Goal: Navigation & Orientation: Find specific page/section

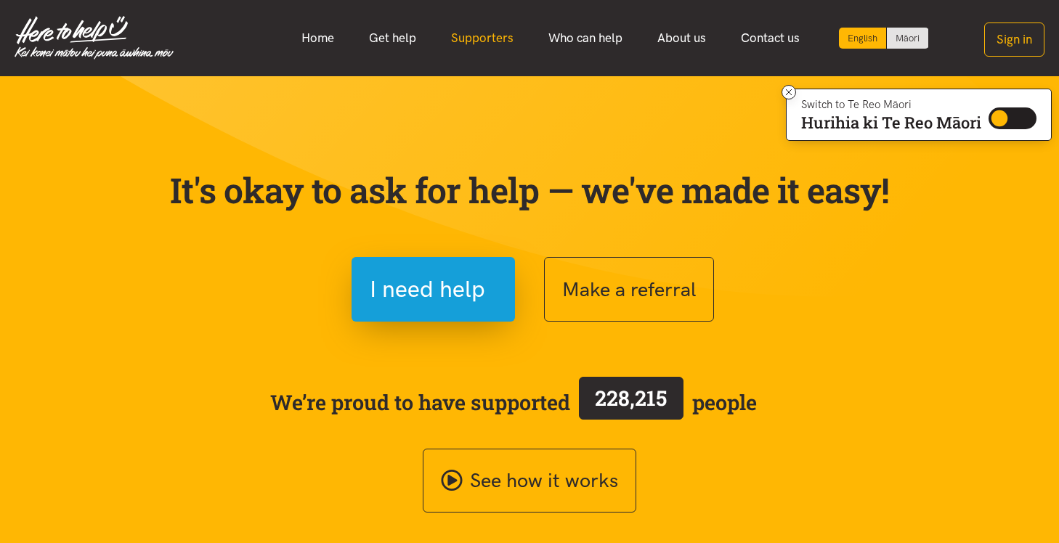
click at [473, 36] on link "Supporters" at bounding box center [481, 38] width 97 height 31
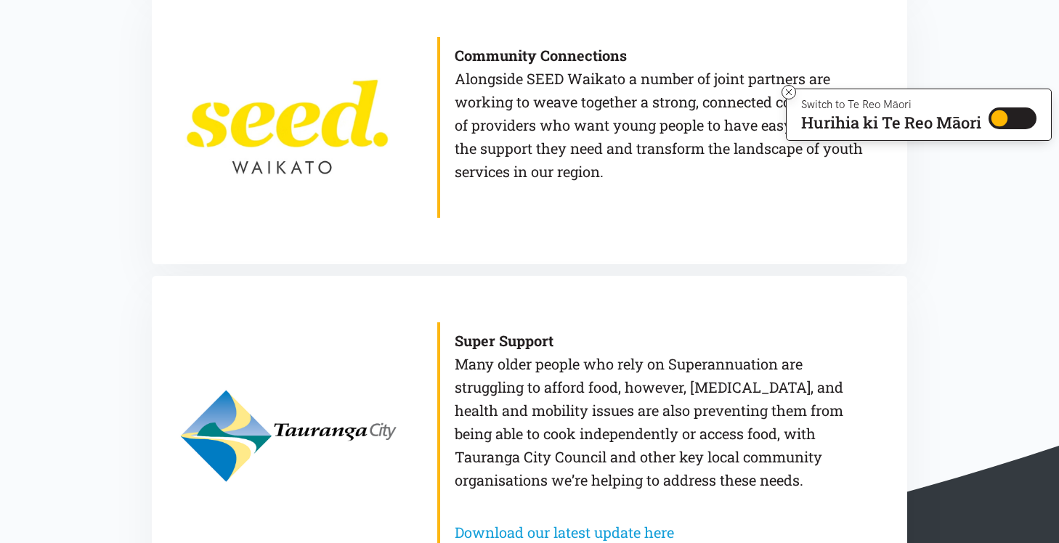
scroll to position [1175, 0]
